Goal: Transaction & Acquisition: Book appointment/travel/reservation

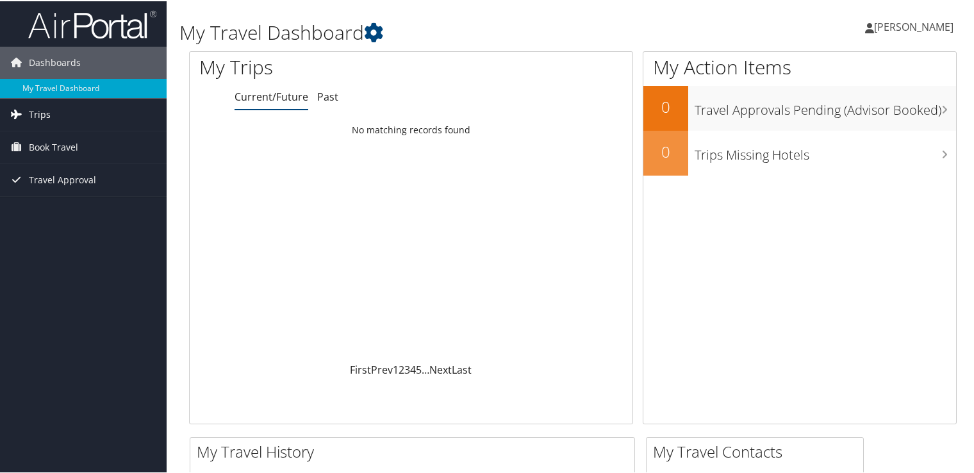
click at [58, 115] on link "Trips" at bounding box center [83, 113] width 167 height 32
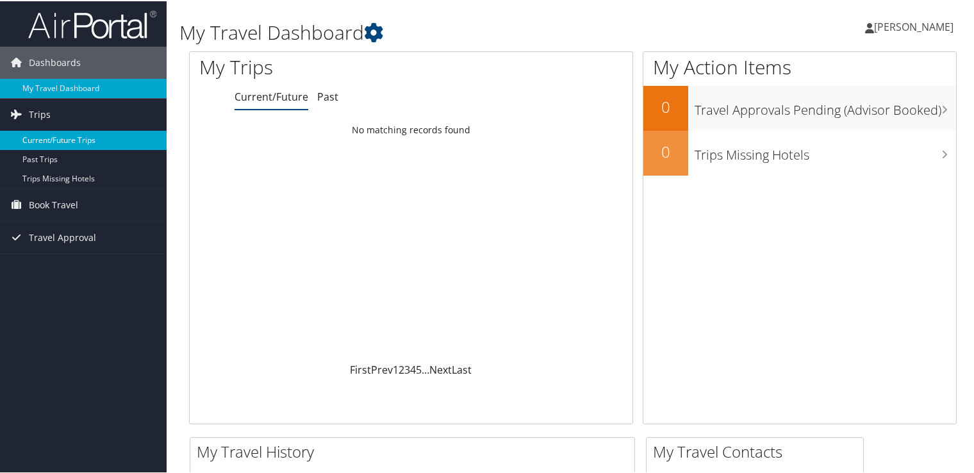
click at [56, 141] on link "Current/Future Trips" at bounding box center [83, 138] width 167 height 19
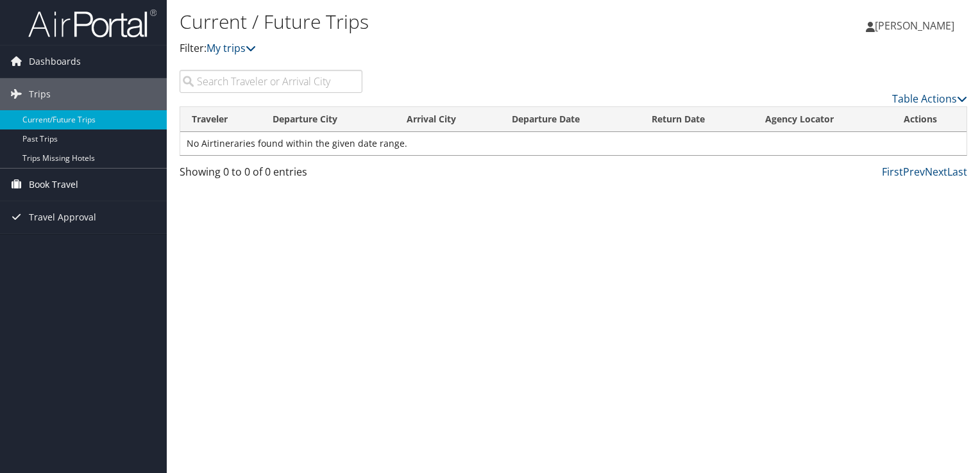
click at [46, 190] on span "Book Travel" at bounding box center [53, 185] width 49 height 32
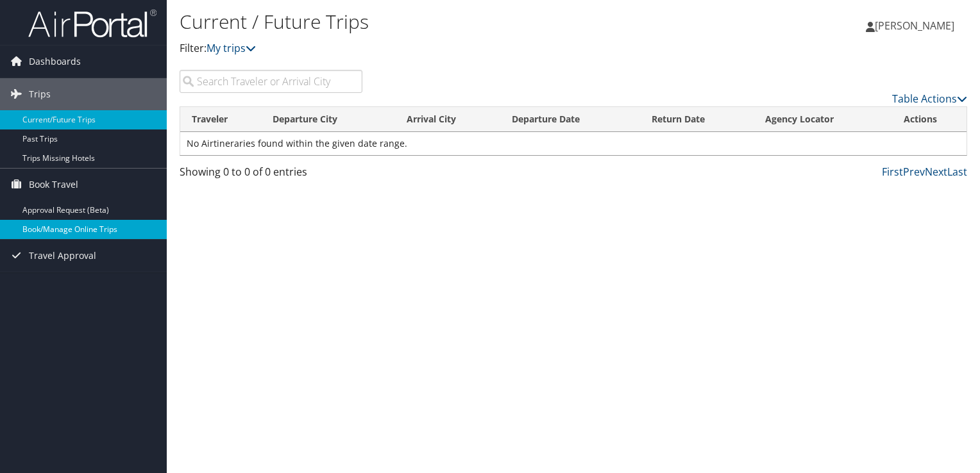
click at [51, 233] on link "Book/Manage Online Trips" at bounding box center [83, 229] width 167 height 19
click at [69, 230] on link "Book/Manage Online Trips" at bounding box center [83, 229] width 167 height 19
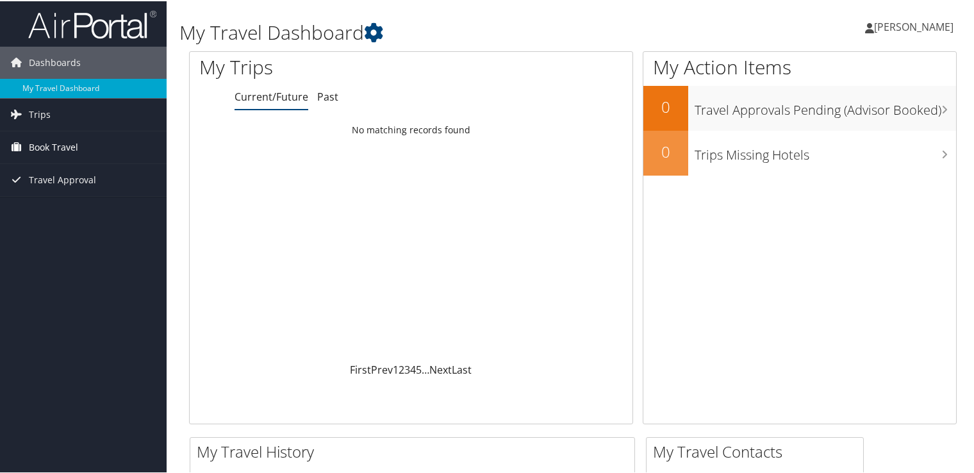
click at [67, 143] on span "Book Travel" at bounding box center [53, 146] width 49 height 32
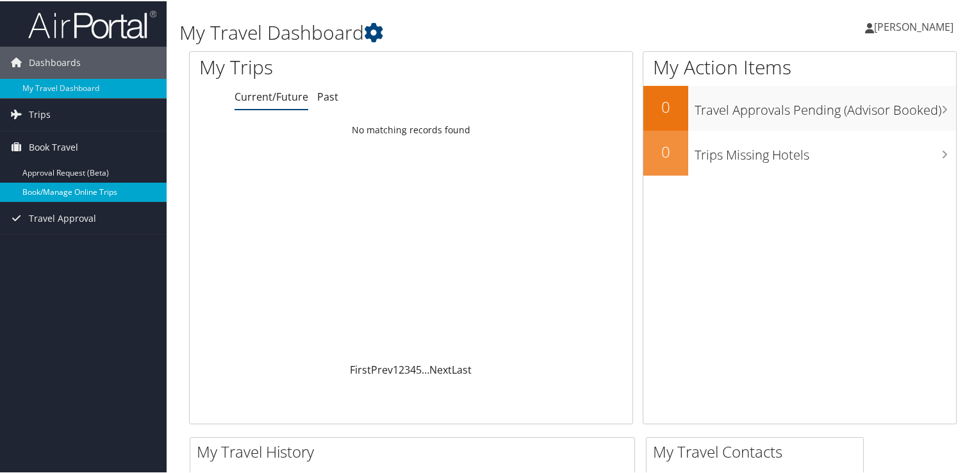
click at [55, 194] on link "Book/Manage Online Trips" at bounding box center [83, 190] width 167 height 19
